Goal: Information Seeking & Learning: Find specific page/section

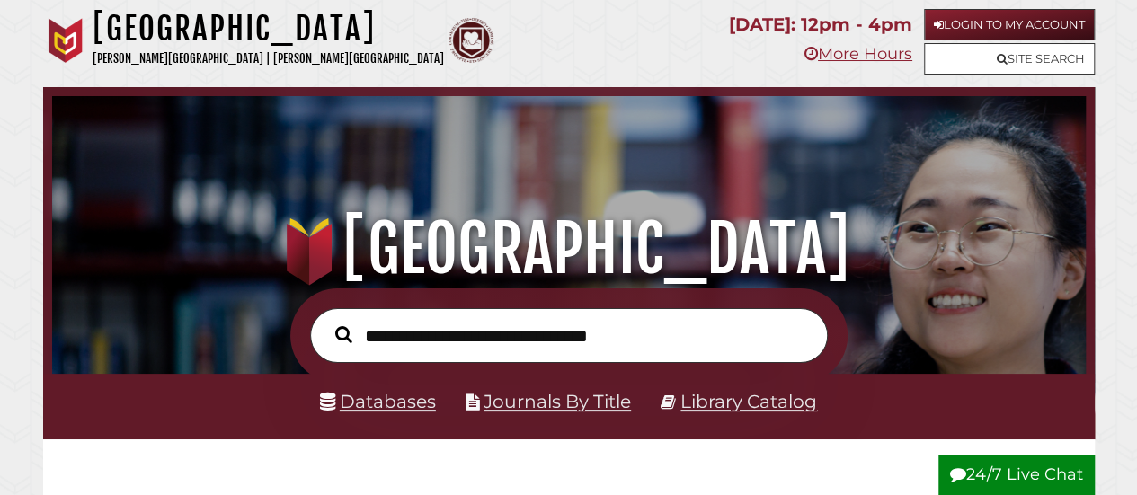
scroll to position [341, 1024]
click at [957, 52] on link "Site Search" at bounding box center [1009, 58] width 171 height 31
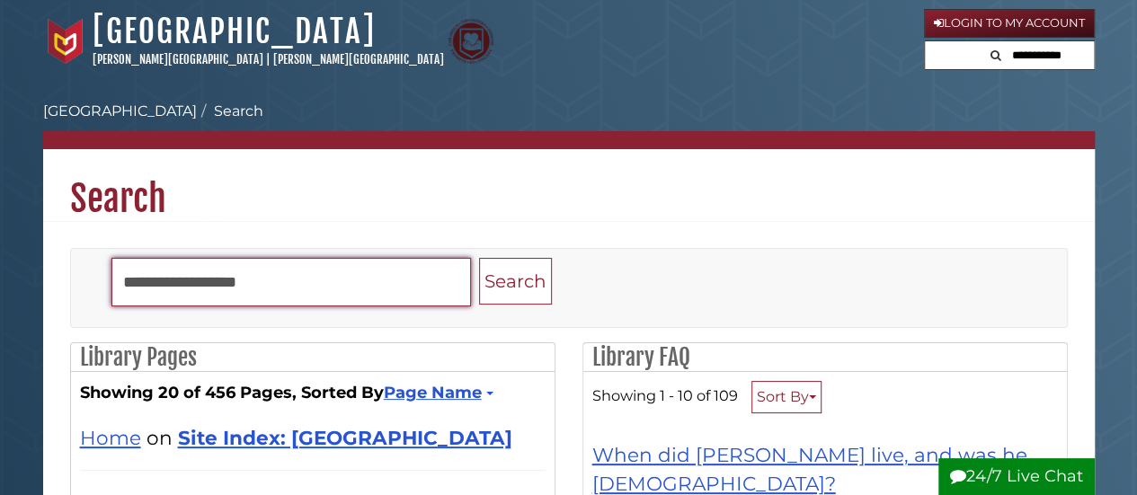
click at [341, 274] on input "Search" at bounding box center [290, 282] width 359 height 49
type input "********"
click at [479, 258] on button "Search" at bounding box center [515, 282] width 73 height 48
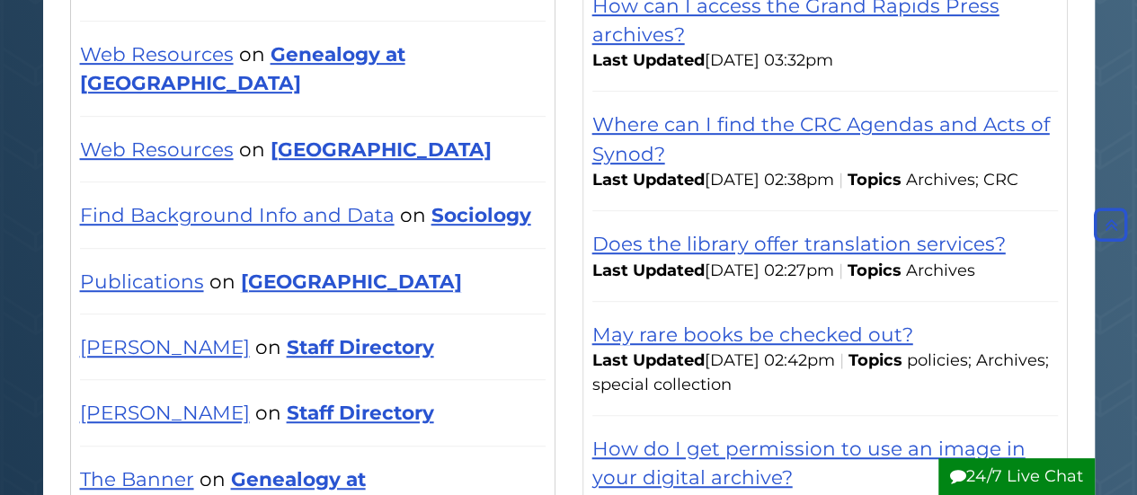
scroll to position [359, 0]
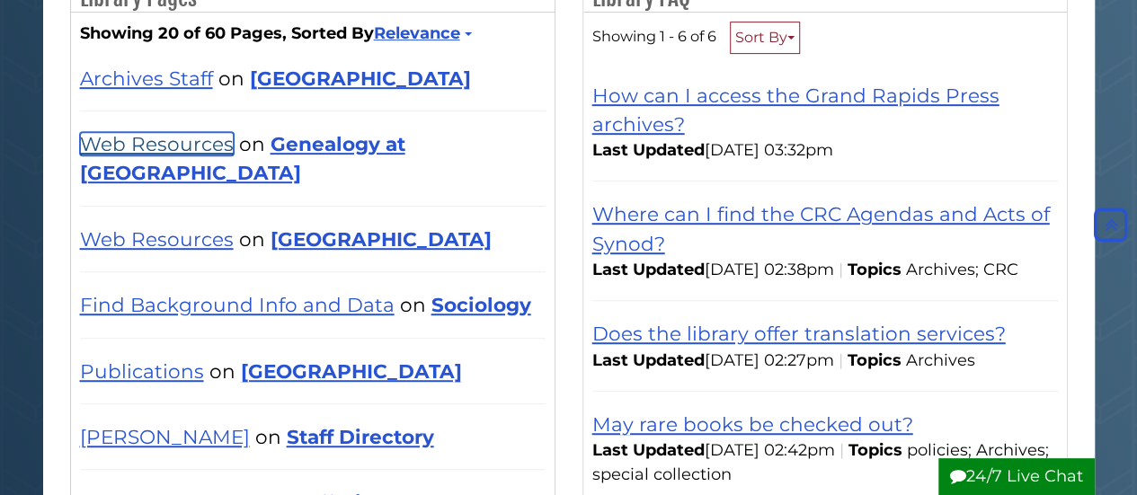
click at [199, 139] on link "Web Resources" at bounding box center [157, 143] width 154 height 23
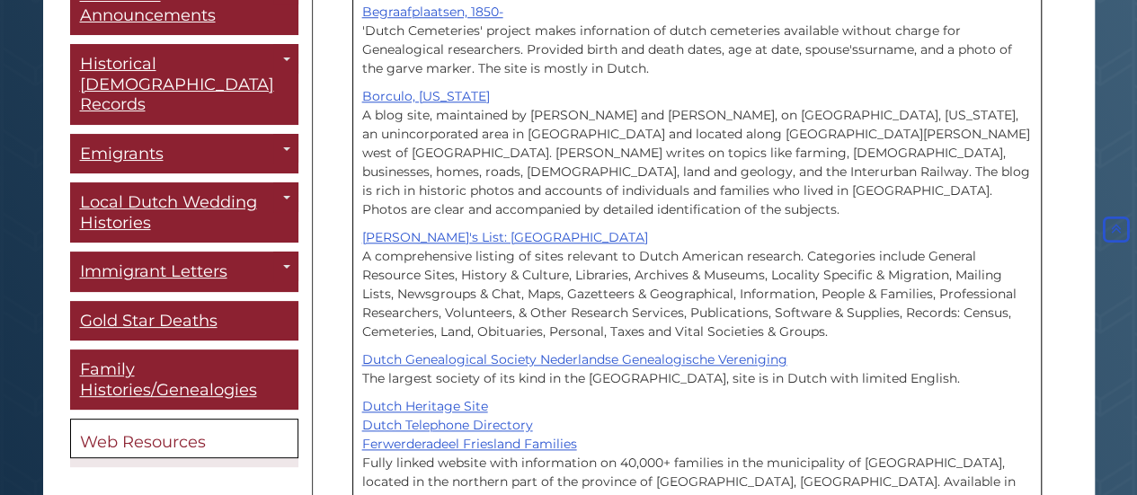
scroll to position [899, 0]
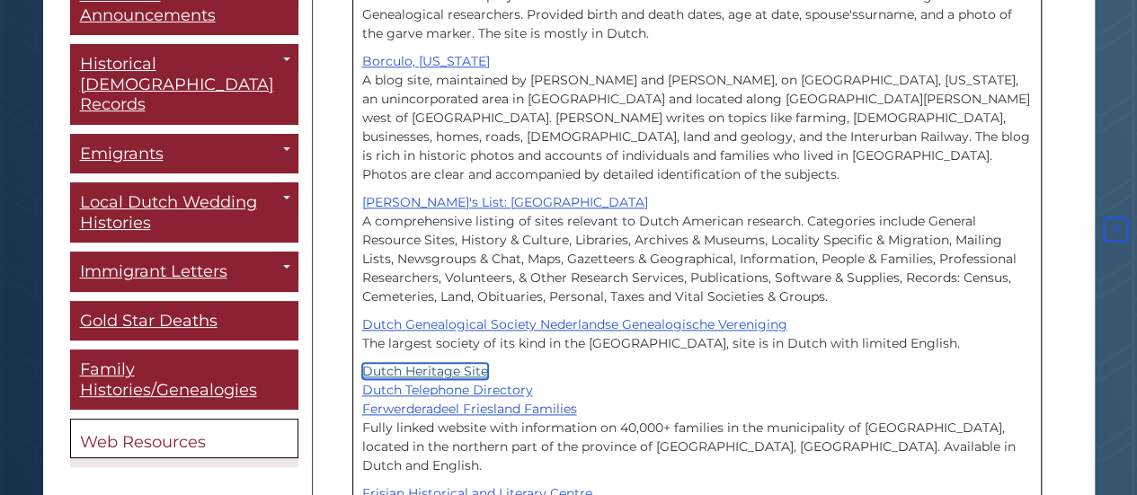
click at [420, 363] on link "Dutch Heritage Site" at bounding box center [425, 371] width 126 height 16
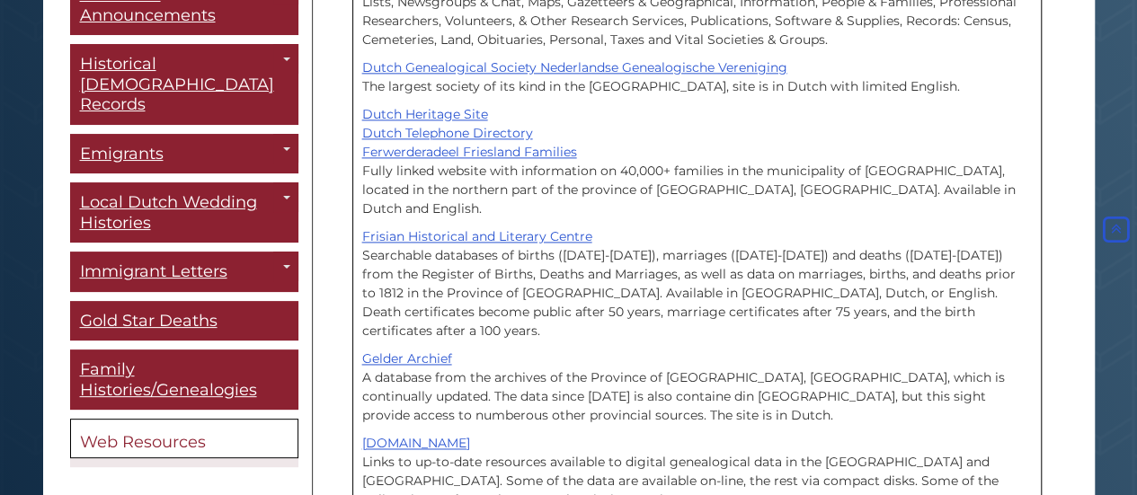
scroll to position [1168, 0]
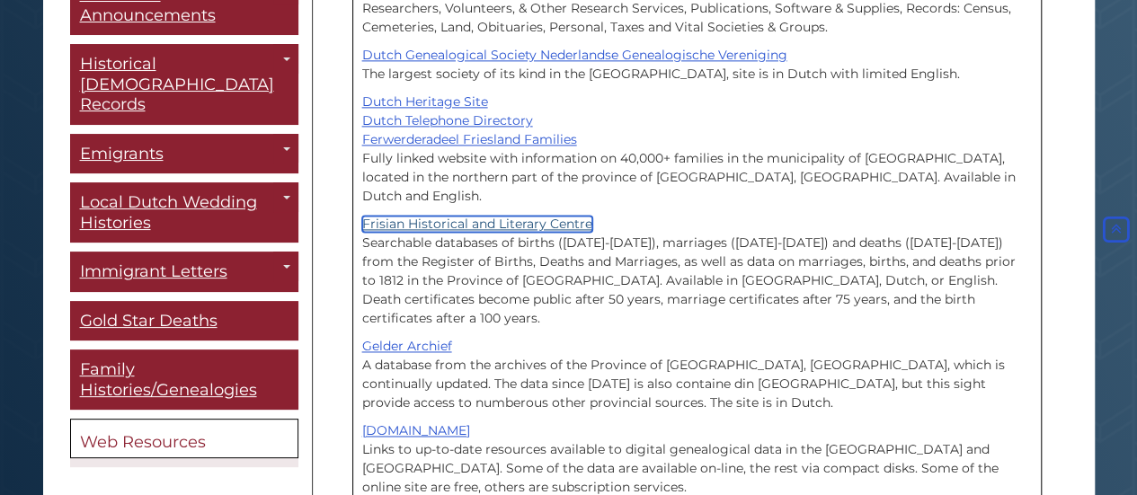
click at [510, 216] on link "Frisian Historical and Literary Centre" at bounding box center [477, 224] width 230 height 16
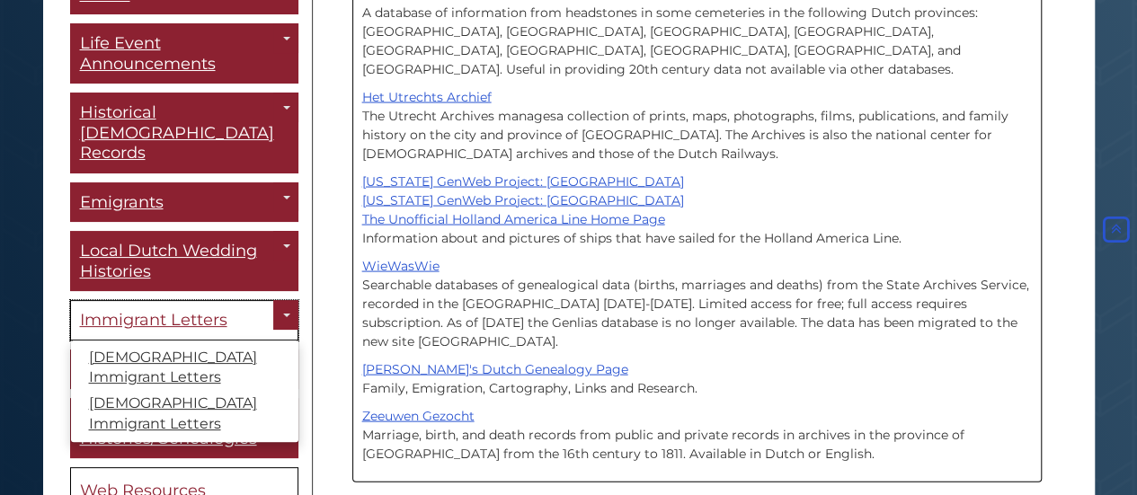
scroll to position [0, 0]
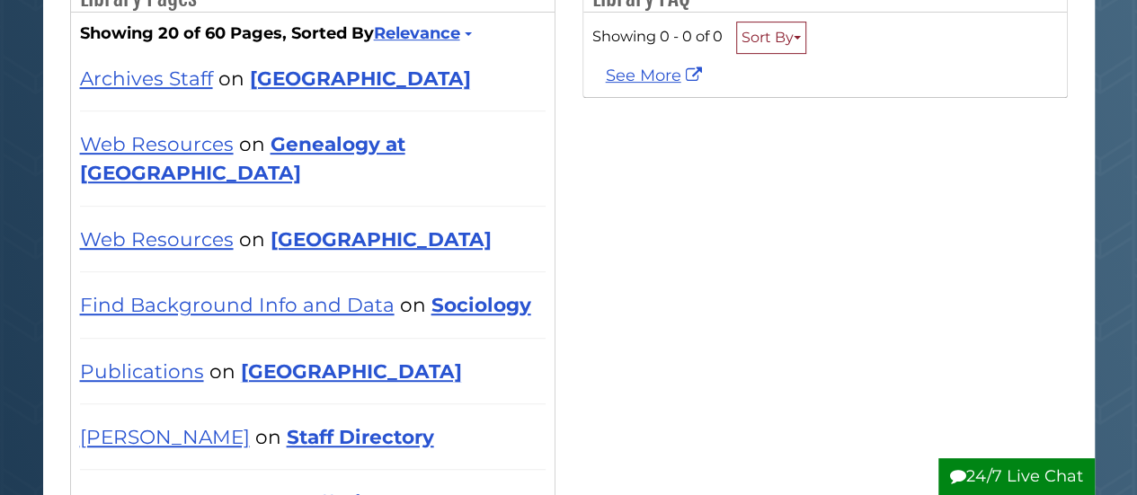
scroll to position [359, 0]
